Goal: Transaction & Acquisition: Download file/media

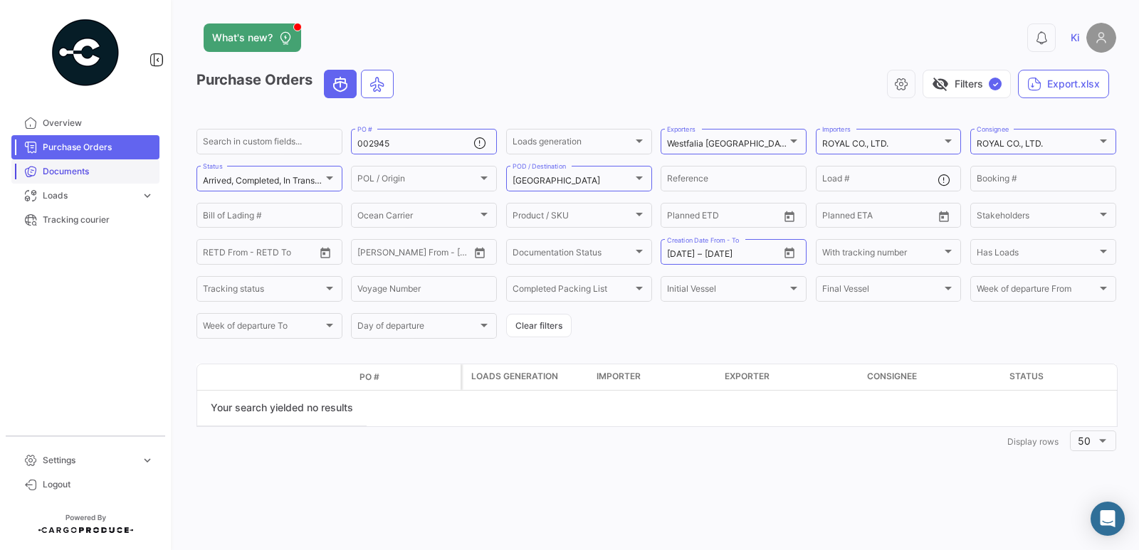
click at [99, 176] on span "Documents" at bounding box center [98, 171] width 111 height 13
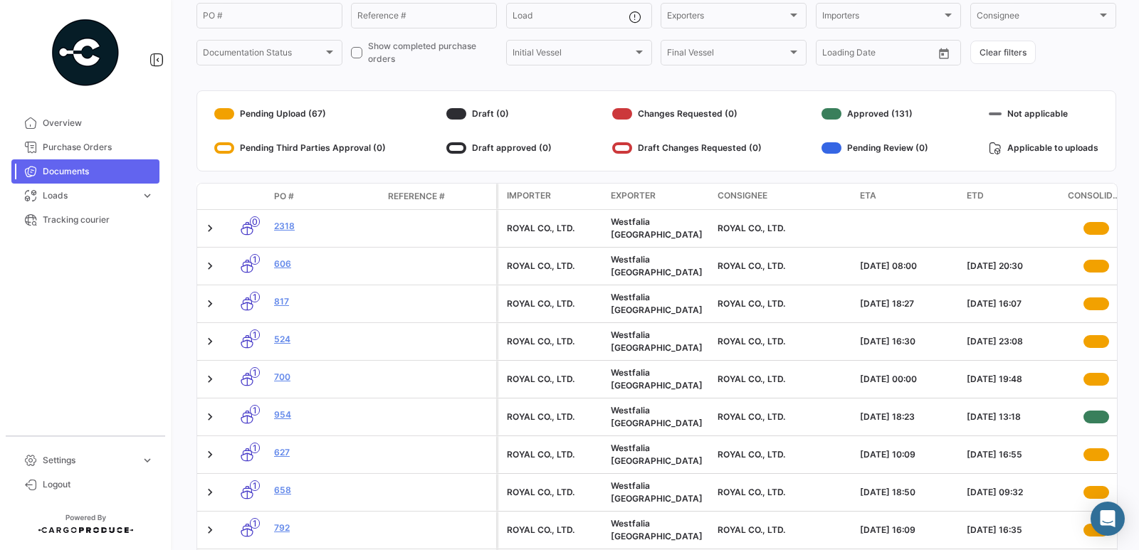
scroll to position [66, 0]
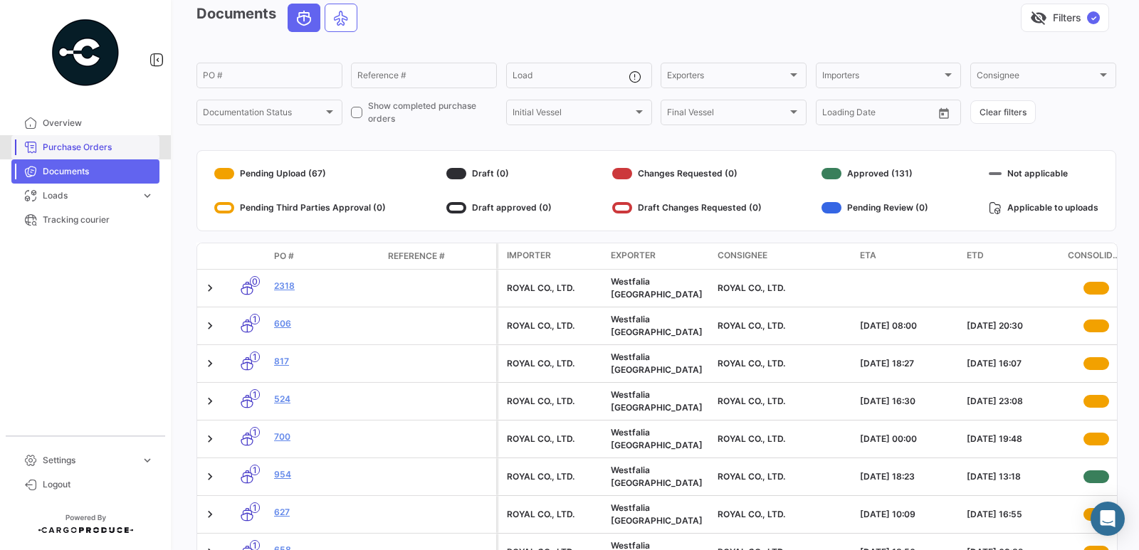
click at [76, 149] on span "Purchase Orders" at bounding box center [98, 147] width 111 height 13
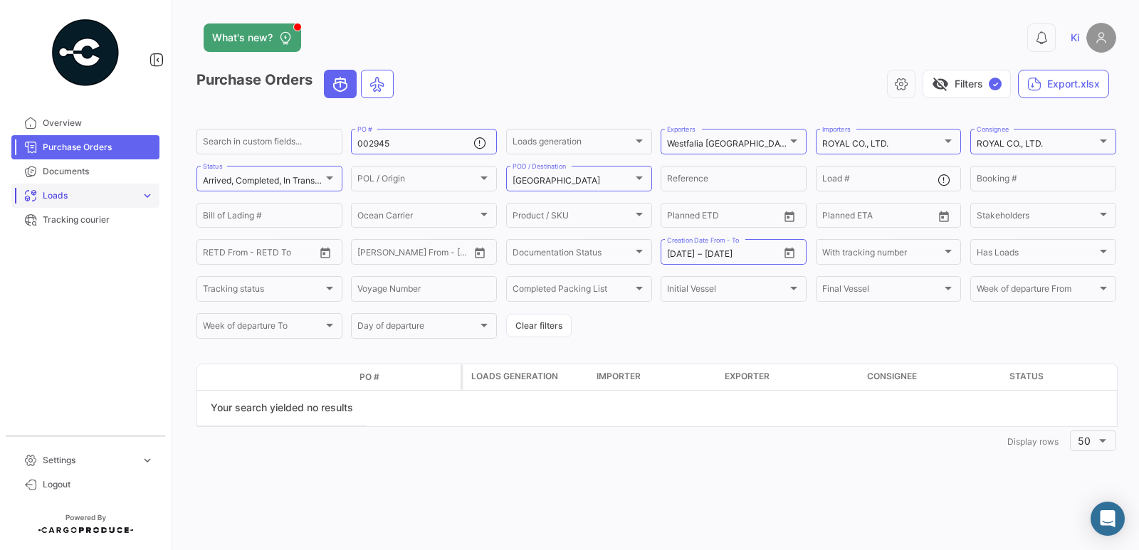
click at [78, 191] on span "Loads" at bounding box center [89, 195] width 93 height 13
click at [51, 199] on span "Loads" at bounding box center [89, 195] width 93 height 13
click at [79, 254] on span "Ocean Loads" at bounding box center [63, 249] width 53 height 13
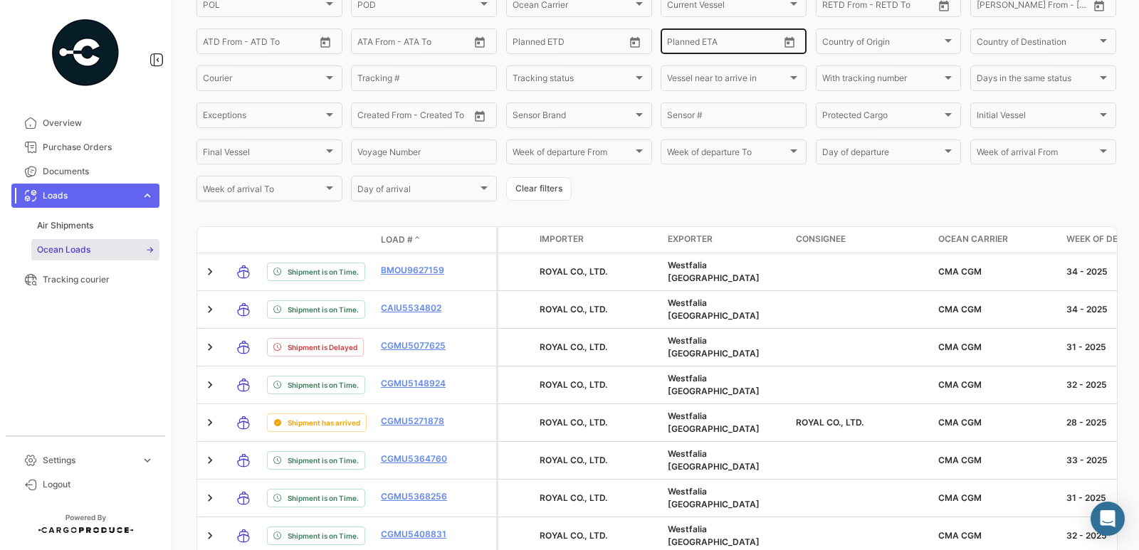
scroll to position [285, 0]
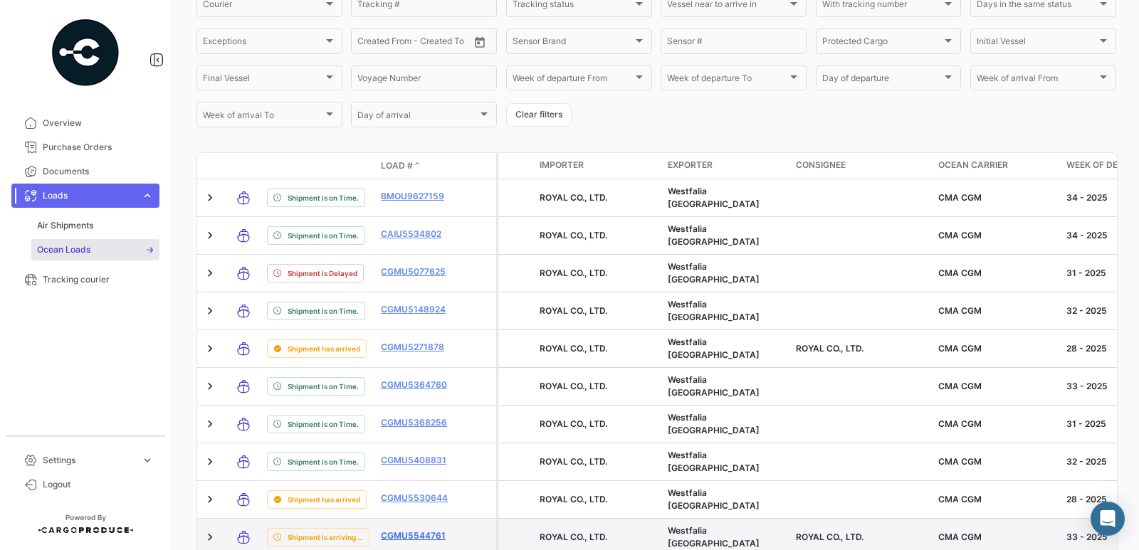
click at [432, 537] on link "CGMU5544761" at bounding box center [418, 536] width 74 height 13
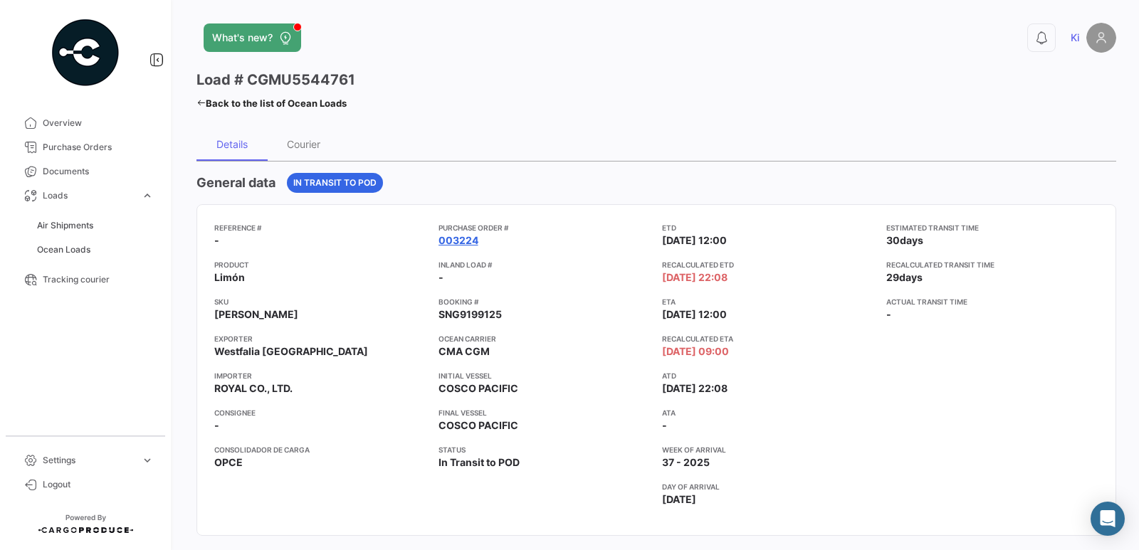
click at [461, 245] on link "003224" at bounding box center [458, 240] width 40 height 14
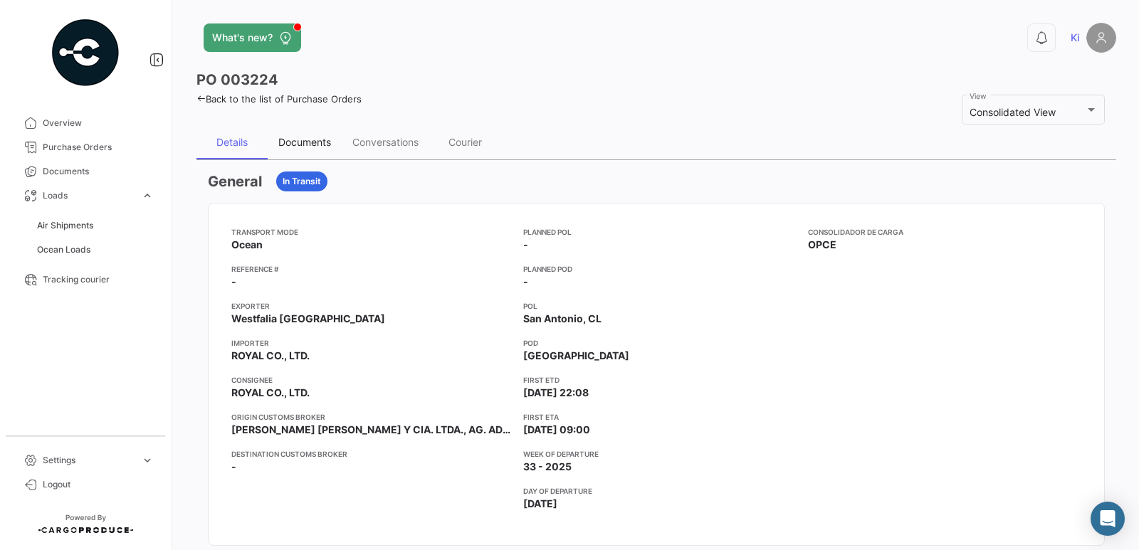
click at [311, 143] on div "Documents" at bounding box center [304, 142] width 53 height 12
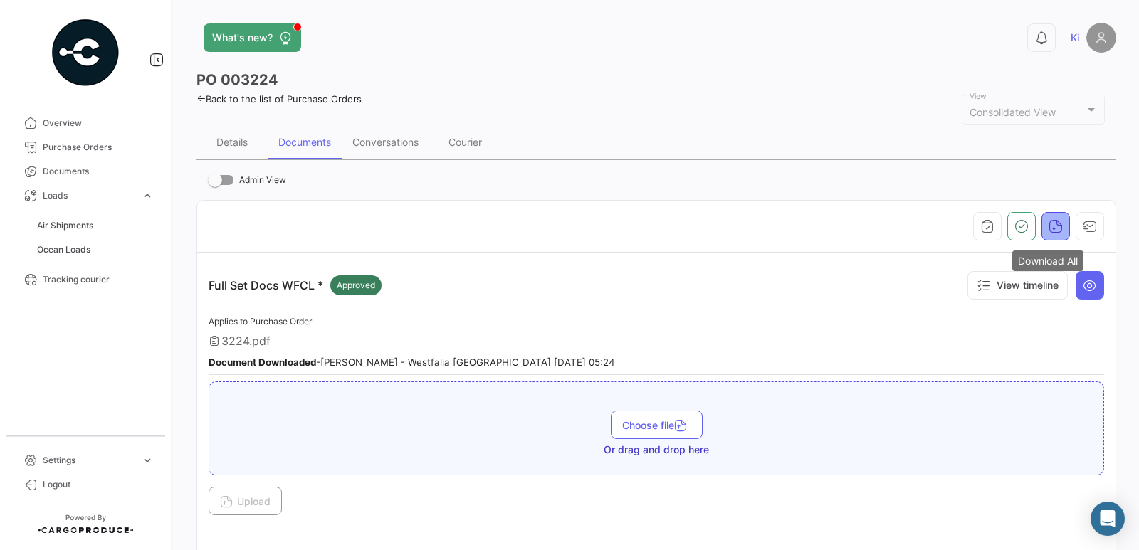
click at [1051, 226] on icon "button" at bounding box center [1056, 226] width 14 height 14
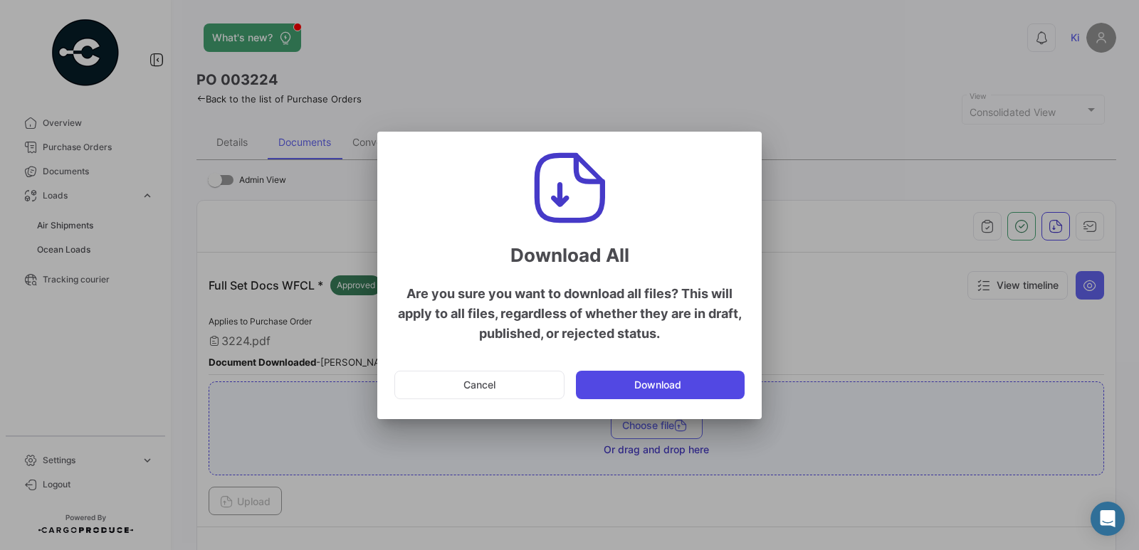
click at [706, 389] on button "Download" at bounding box center [660, 385] width 169 height 28
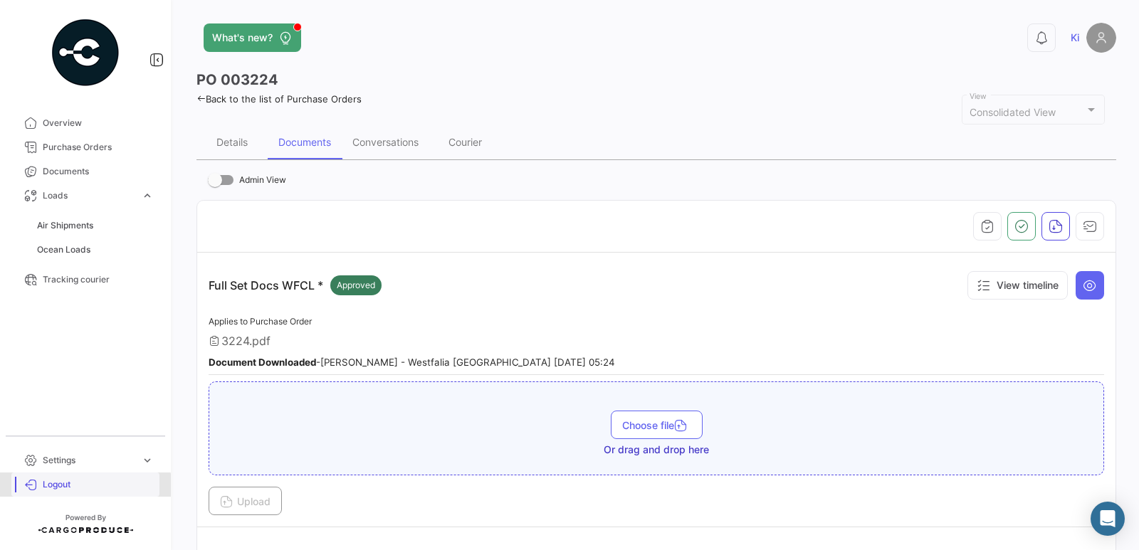
click at [70, 491] on link "Logout" at bounding box center [85, 485] width 148 height 24
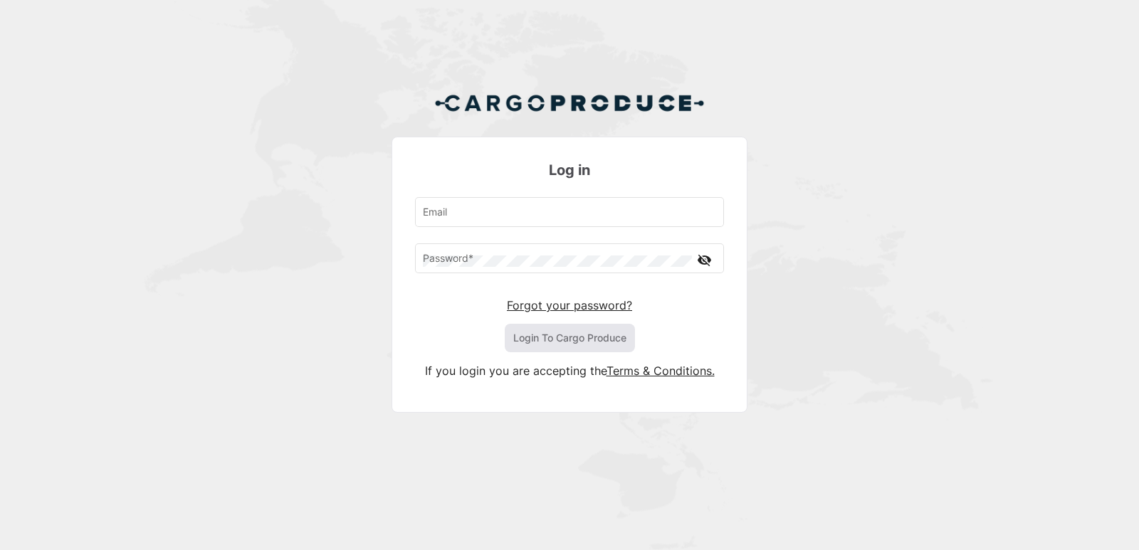
type input "[EMAIL_ADDRESS][DOMAIN_NAME]"
